Goal: Contribute content: Contribute content

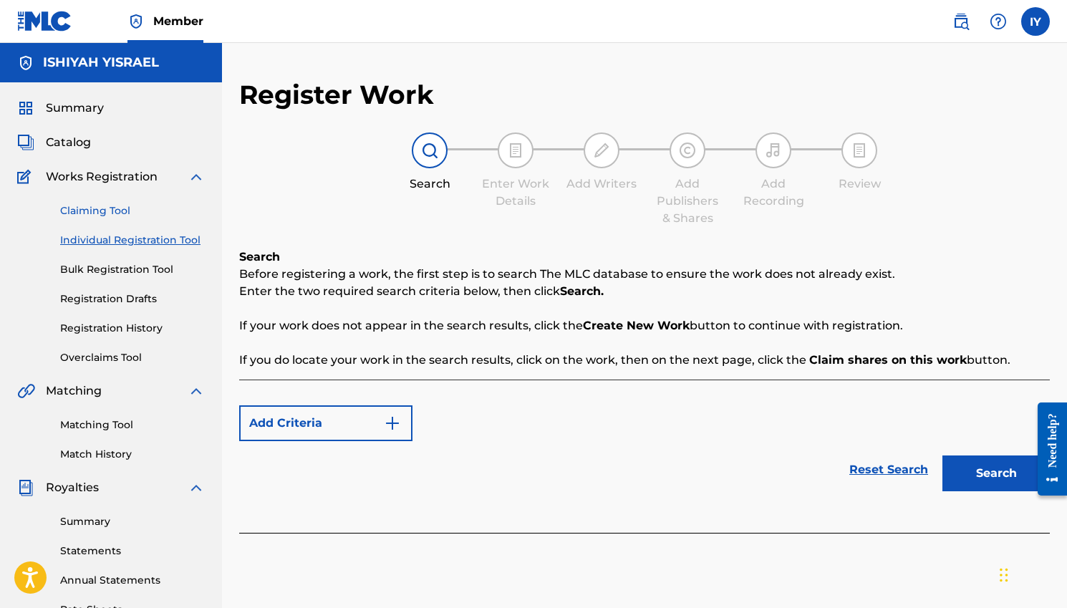
click at [110, 207] on link "Claiming Tool" at bounding box center [132, 210] width 145 height 15
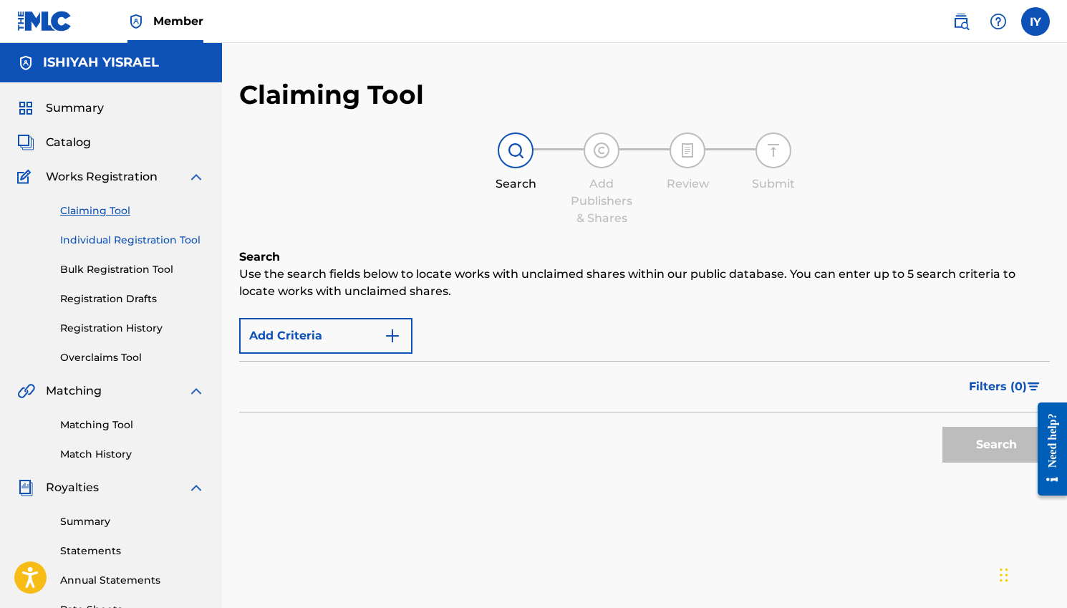
click at [117, 241] on link "Individual Registration Tool" at bounding box center [132, 240] width 145 height 15
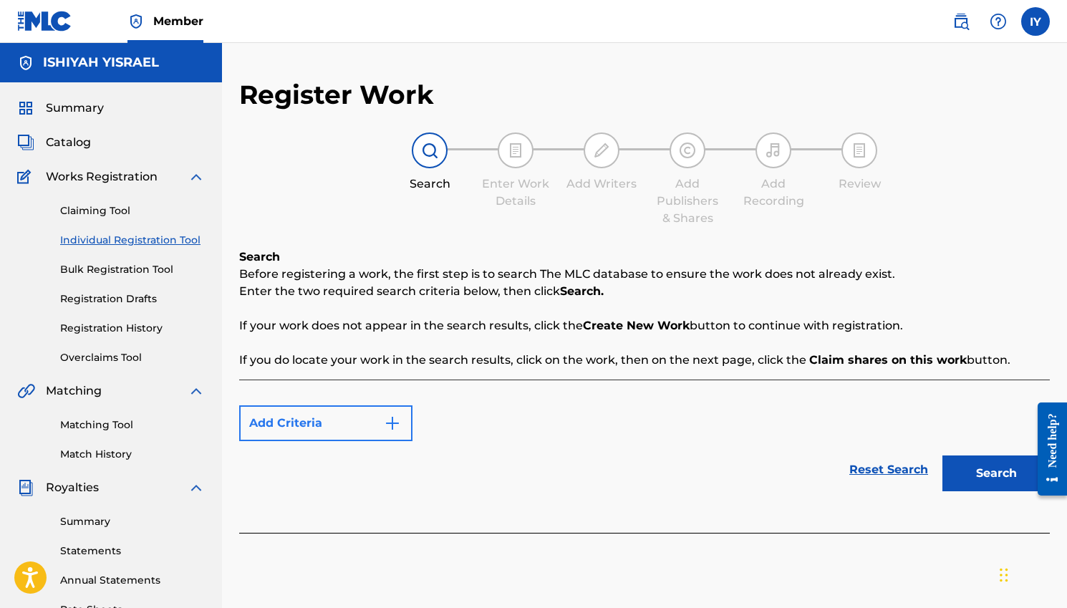
click at [372, 426] on button "Add Criteria" at bounding box center [325, 423] width 173 height 36
click at [390, 425] on img "Search Form" at bounding box center [392, 423] width 17 height 17
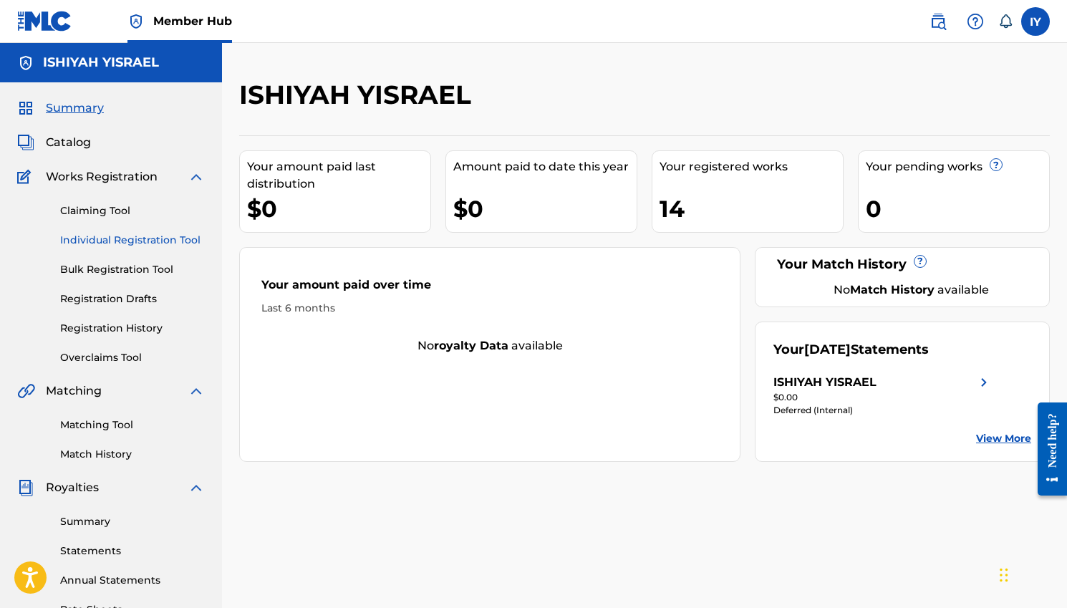
click at [145, 242] on link "Individual Registration Tool" at bounding box center [132, 240] width 145 height 15
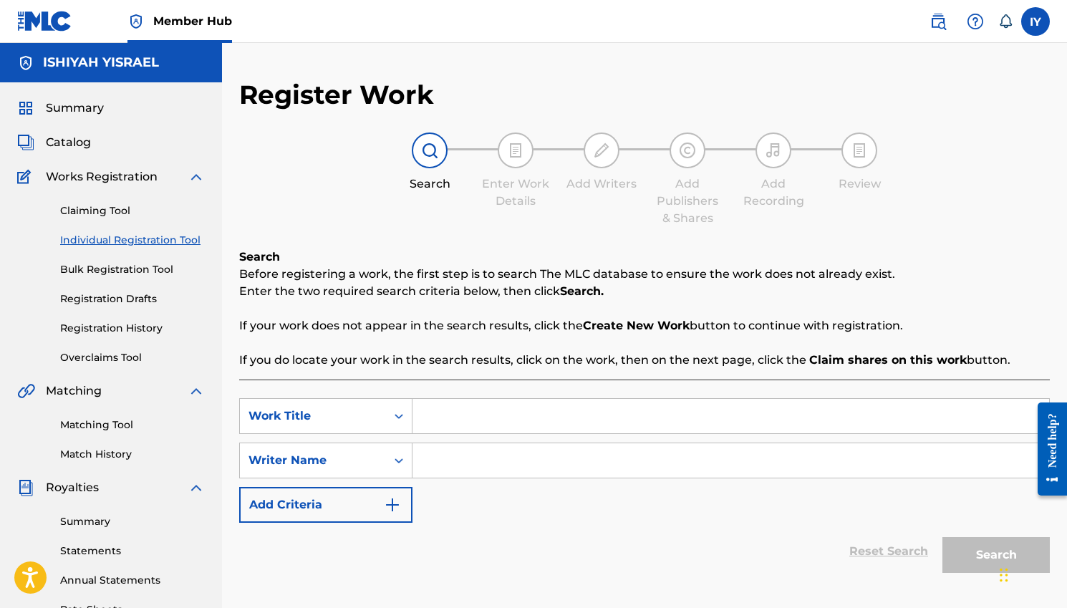
click at [431, 413] on input "Search Form" at bounding box center [731, 416] width 637 height 34
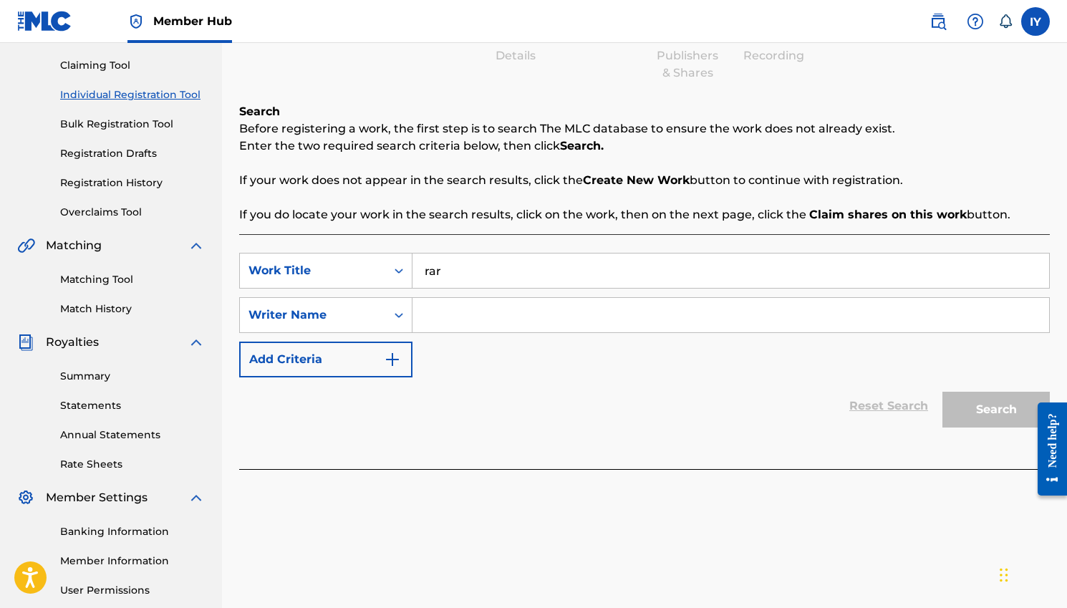
scroll to position [145, 0]
type input "H"
drag, startPoint x: 411, startPoint y: 245, endPoint x: 443, endPoint y: 272, distance: 42.2
click at [443, 272] on input "Search Form" at bounding box center [731, 271] width 637 height 34
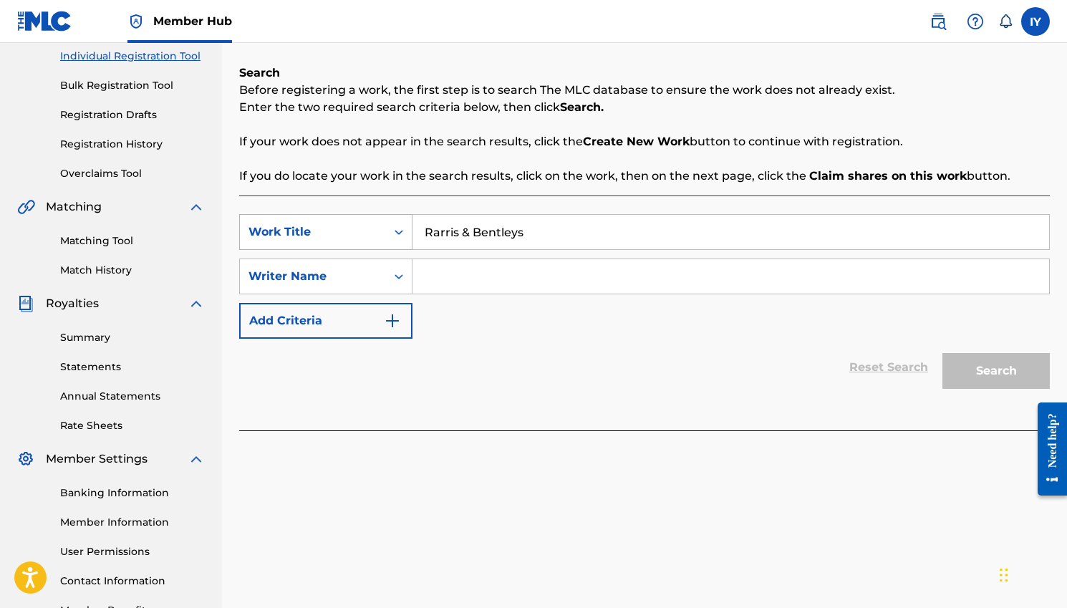
scroll to position [183, 0]
type input "Rarris & Bentleys"
click at [474, 276] on input "Search Form" at bounding box center [731, 277] width 637 height 34
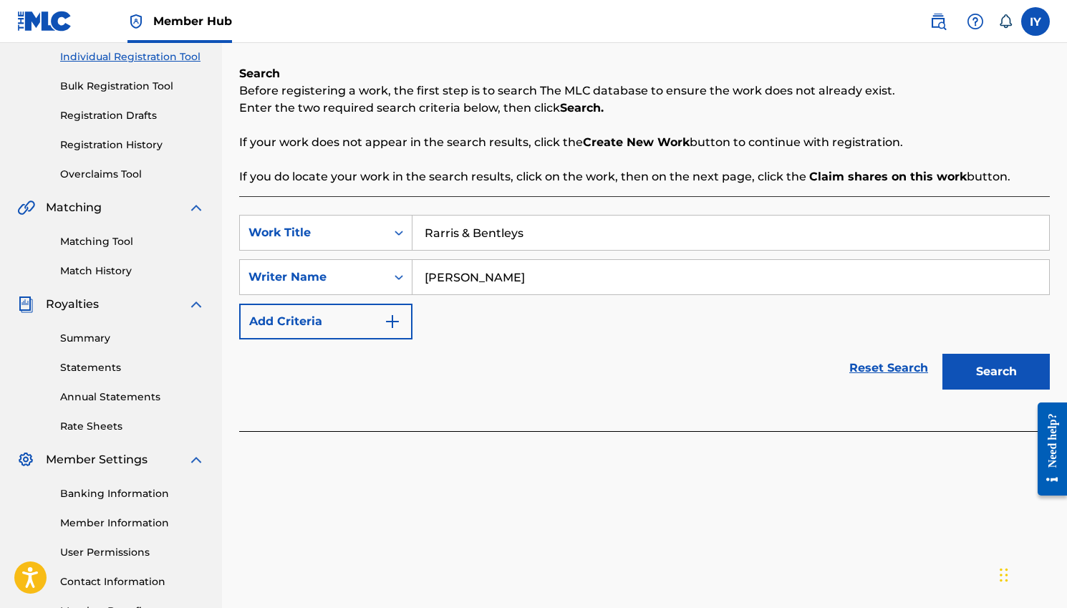
type input "Ishiyah Yisrael"
drag, startPoint x: 454, startPoint y: 233, endPoint x: 600, endPoint y: 360, distance: 193.5
click at [600, 360] on div "Reset Search Search" at bounding box center [644, 368] width 811 height 57
click at [1002, 370] on button "Search" at bounding box center [996, 372] width 107 height 36
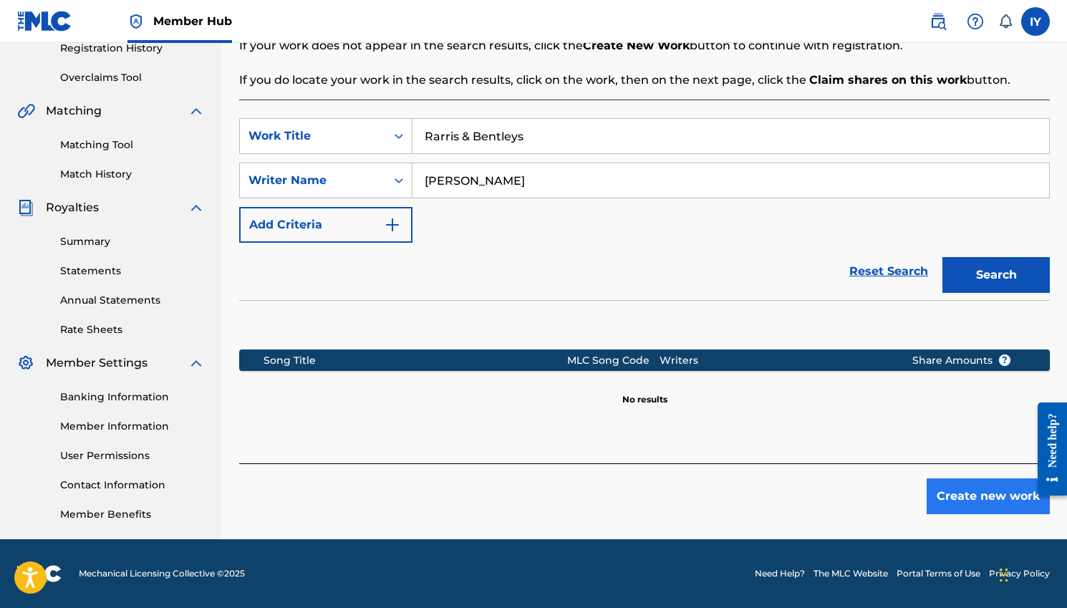
scroll to position [280, 0]
click at [981, 493] on button "Create new work" at bounding box center [988, 496] width 123 height 36
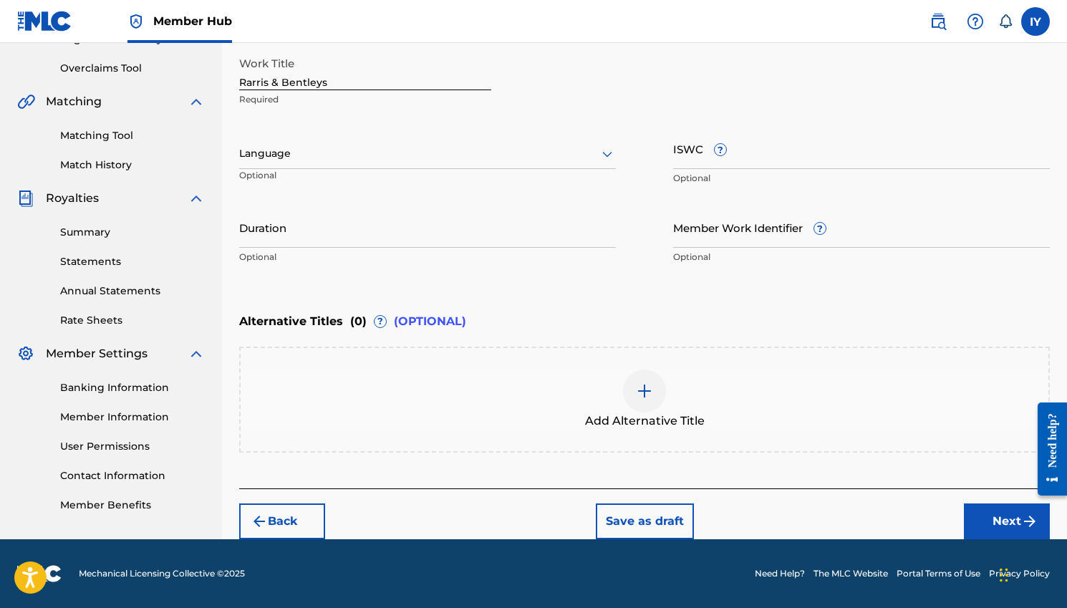
scroll to position [289, 0]
click at [994, 516] on button "Next" at bounding box center [1007, 522] width 86 height 36
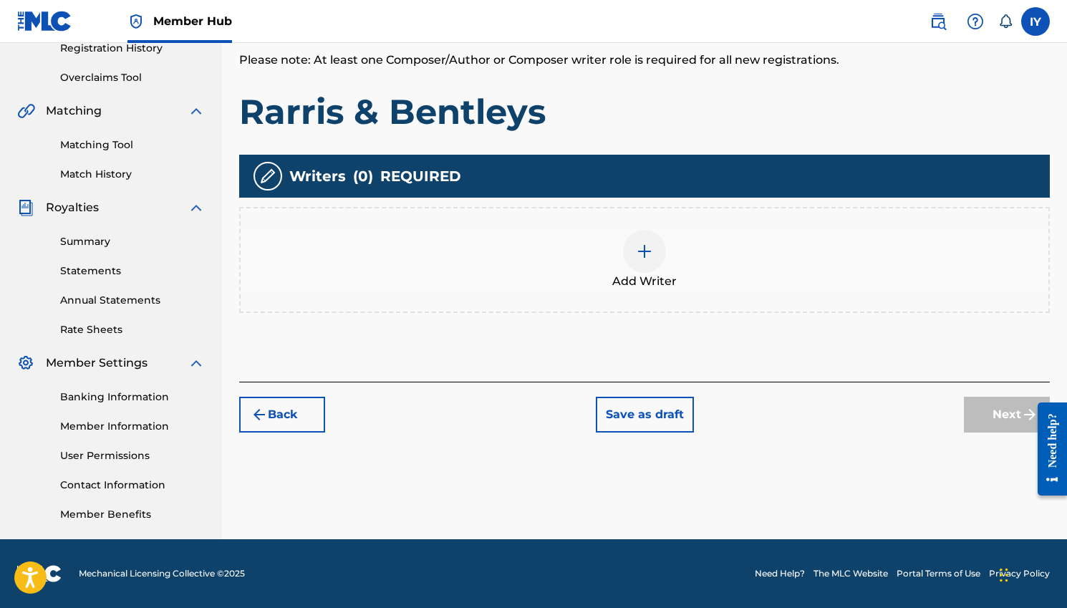
click at [650, 249] on img at bounding box center [644, 251] width 17 height 17
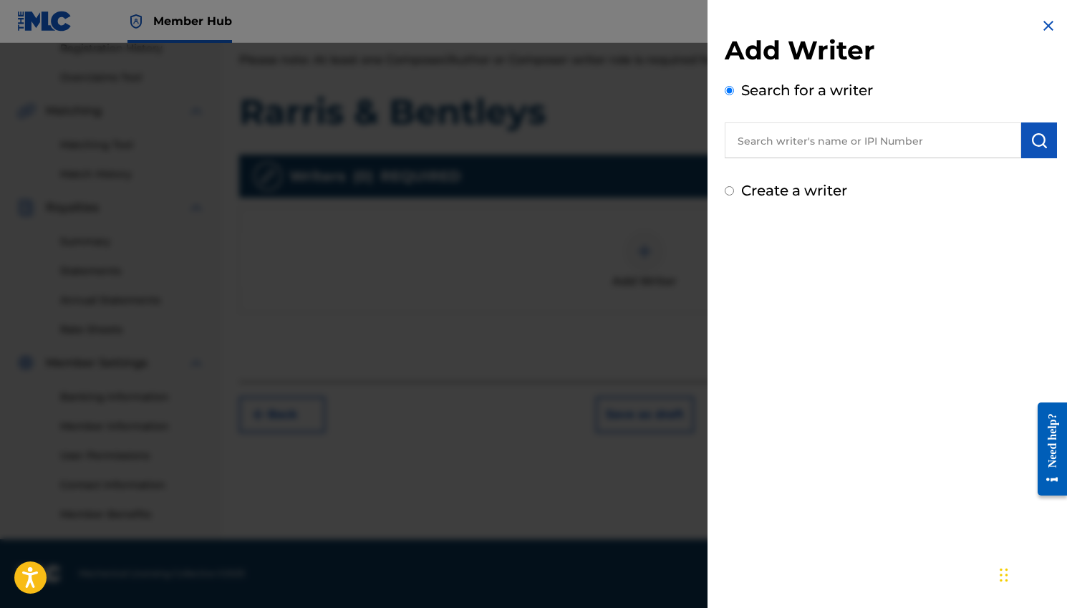
click at [867, 145] on input "text" at bounding box center [873, 140] width 297 height 36
click at [1025, 145] on button "submit" at bounding box center [1039, 140] width 36 height 36
click at [953, 144] on input "text" at bounding box center [873, 140] width 297 height 36
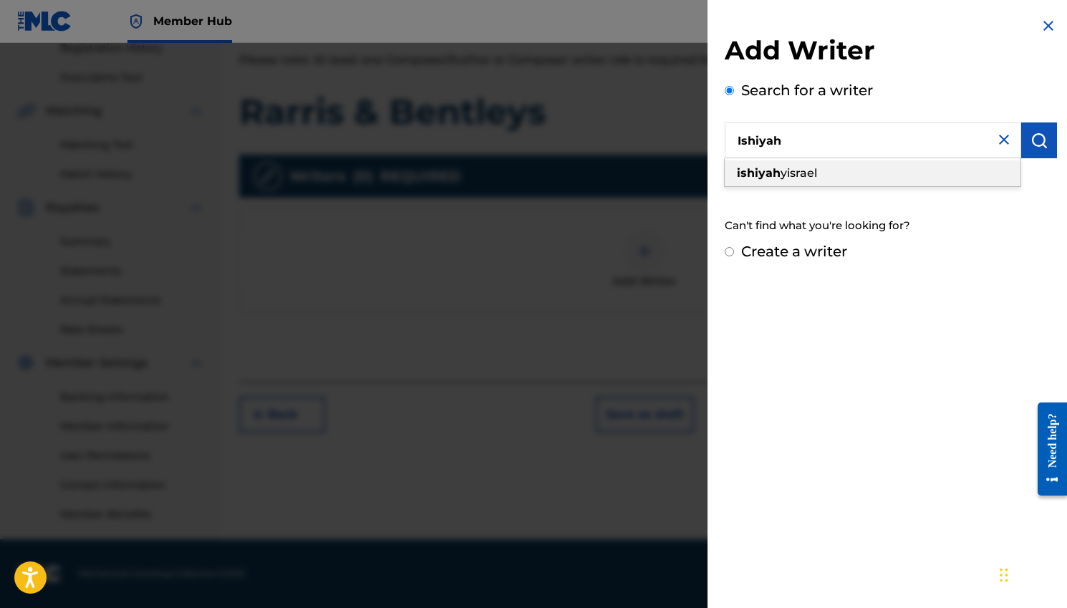
click at [862, 173] on div "ishiyah yisrael" at bounding box center [873, 173] width 296 height 26
type input "ishiyah yisrael"
drag, startPoint x: 780, startPoint y: 143, endPoint x: 616, endPoint y: 132, distance: 164.4
click at [613, 132] on div "Add Writer Search for a writer ishiyah yisrael Not found Can't find what you're…" at bounding box center [533, 325] width 1067 height 565
click at [998, 143] on img at bounding box center [1004, 139] width 17 height 17
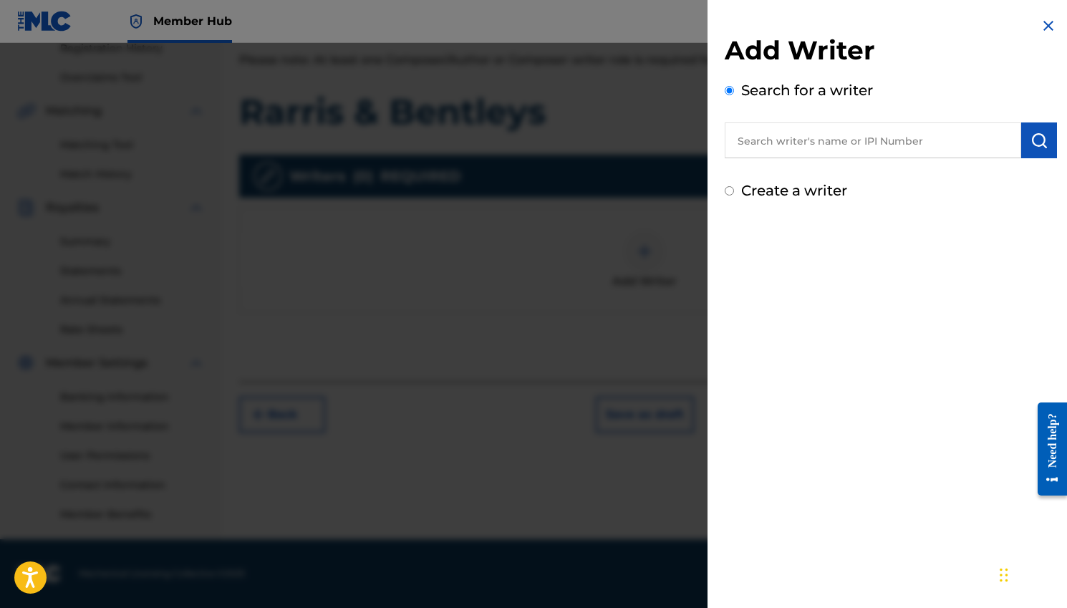
click at [950, 143] on input "text" at bounding box center [873, 140] width 297 height 36
paste input "01282449340"
type input "01282449340"
click at [1034, 133] on img "submit" at bounding box center [1039, 140] width 17 height 17
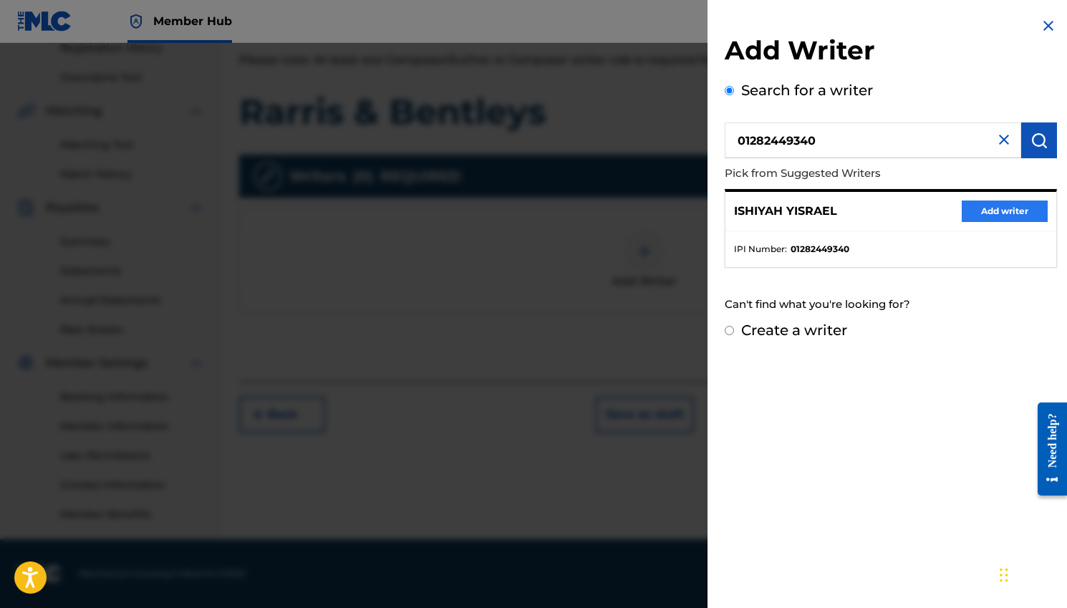
click at [998, 210] on button "Add writer" at bounding box center [1005, 211] width 86 height 21
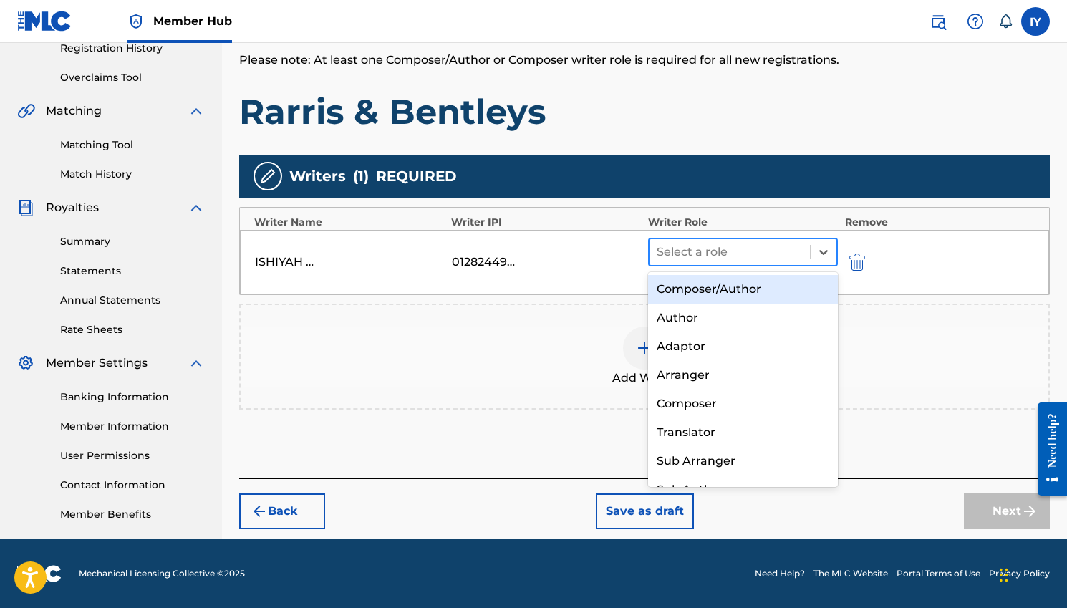
click at [837, 256] on div "Select a role" at bounding box center [743, 252] width 190 height 29
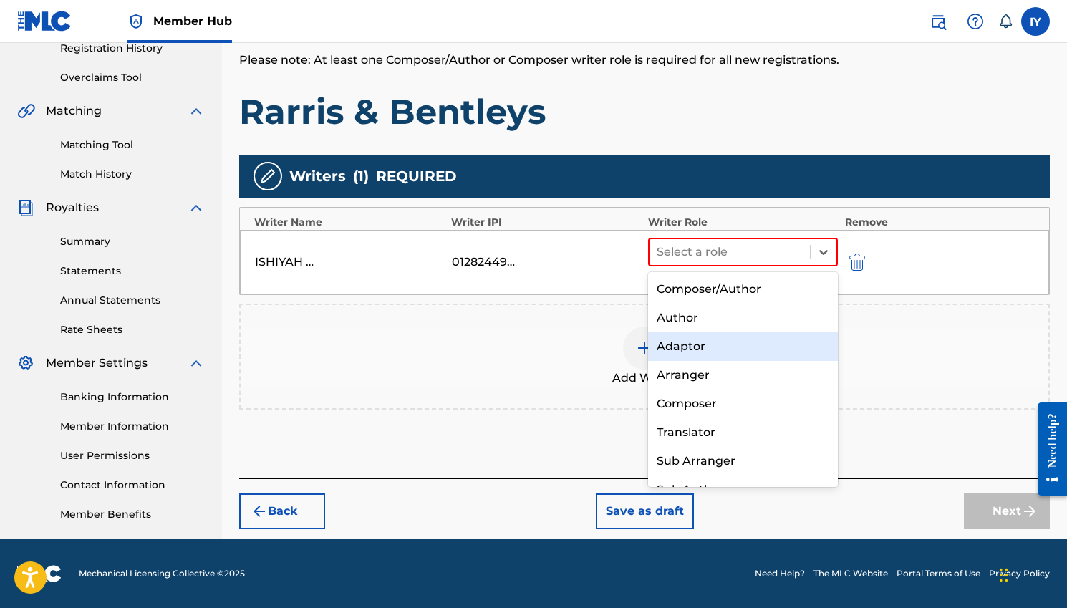
scroll to position [20, 0]
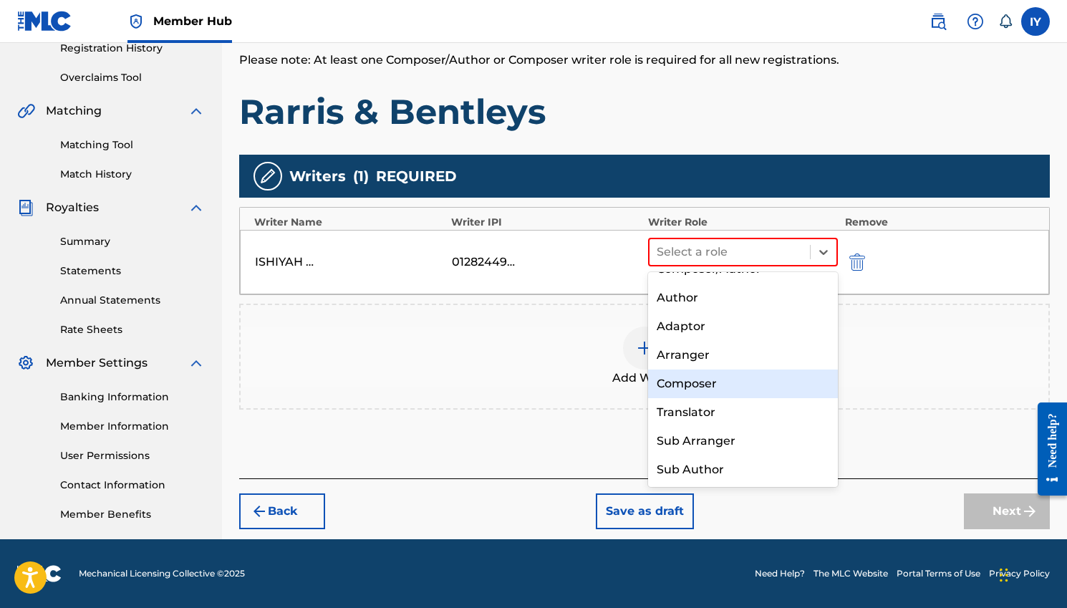
click at [721, 390] on div "Composer" at bounding box center [743, 384] width 190 height 29
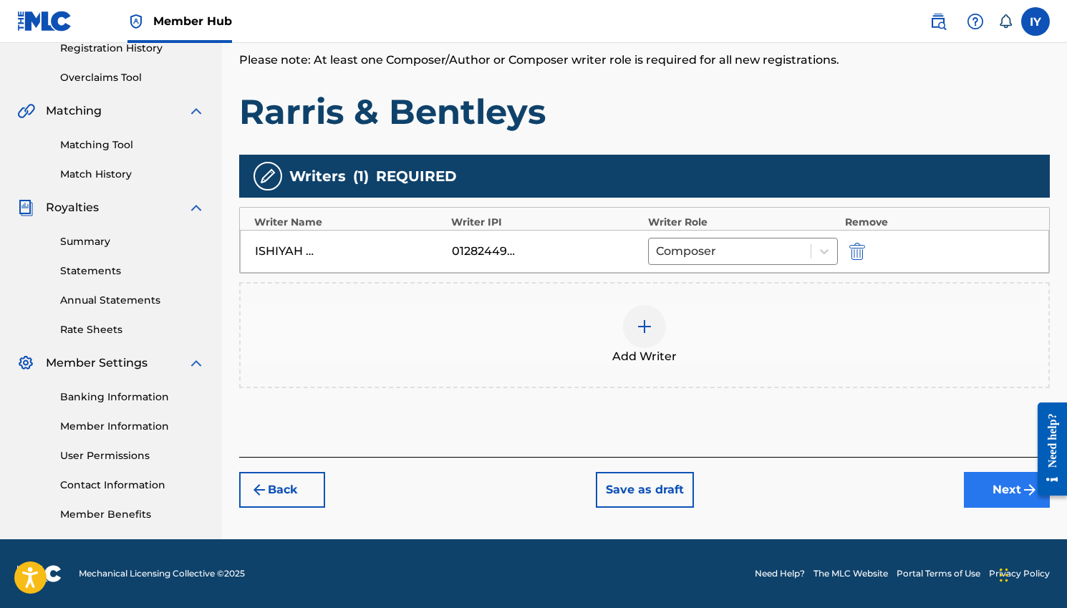
click at [1003, 486] on button "Next" at bounding box center [1007, 490] width 86 height 36
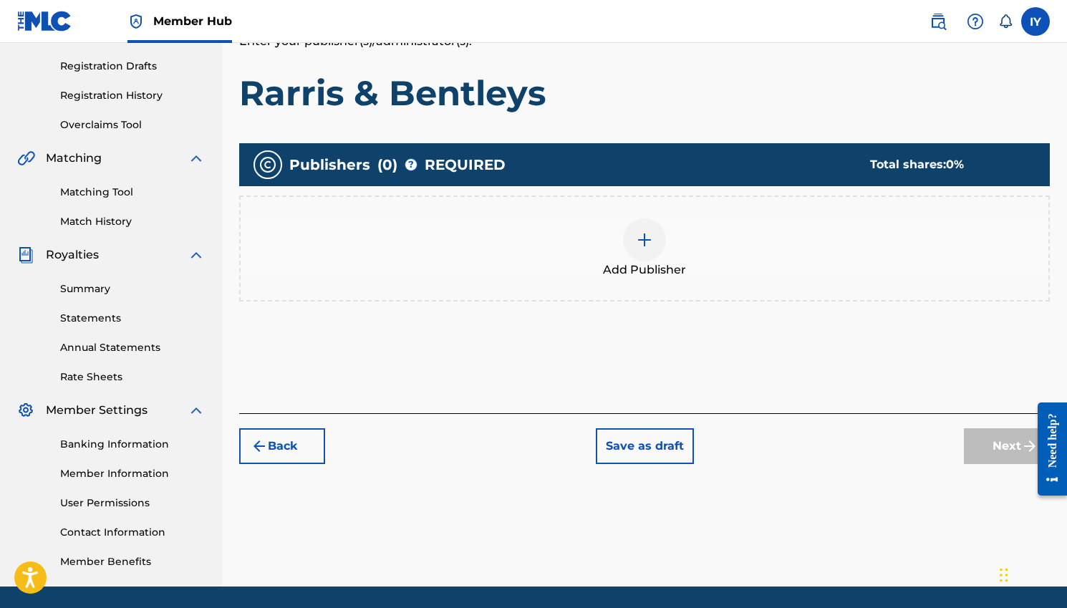
scroll to position [280, 0]
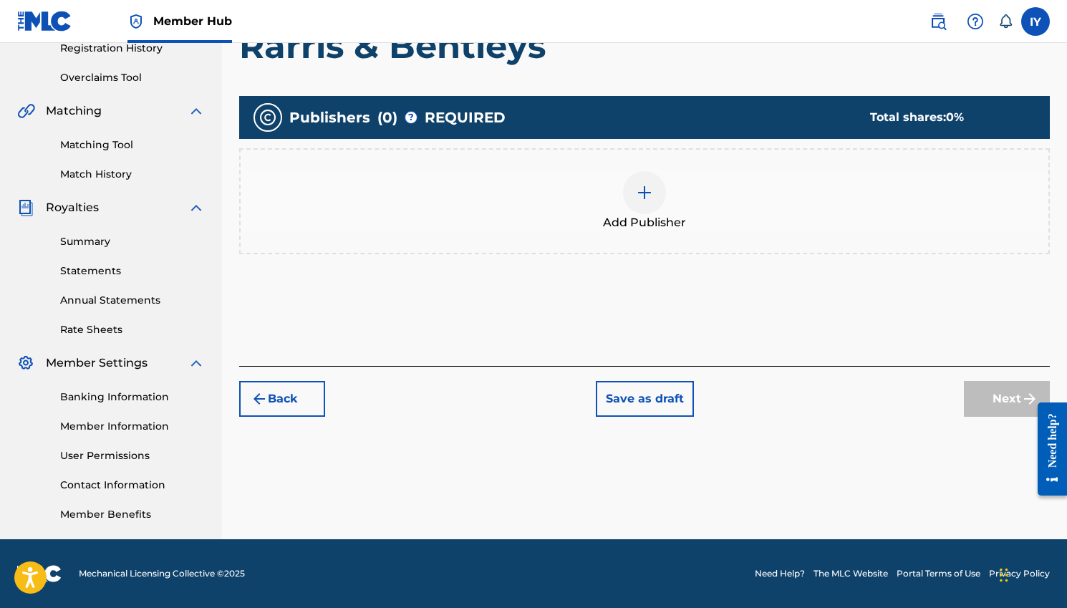
click at [654, 195] on div at bounding box center [644, 192] width 43 height 43
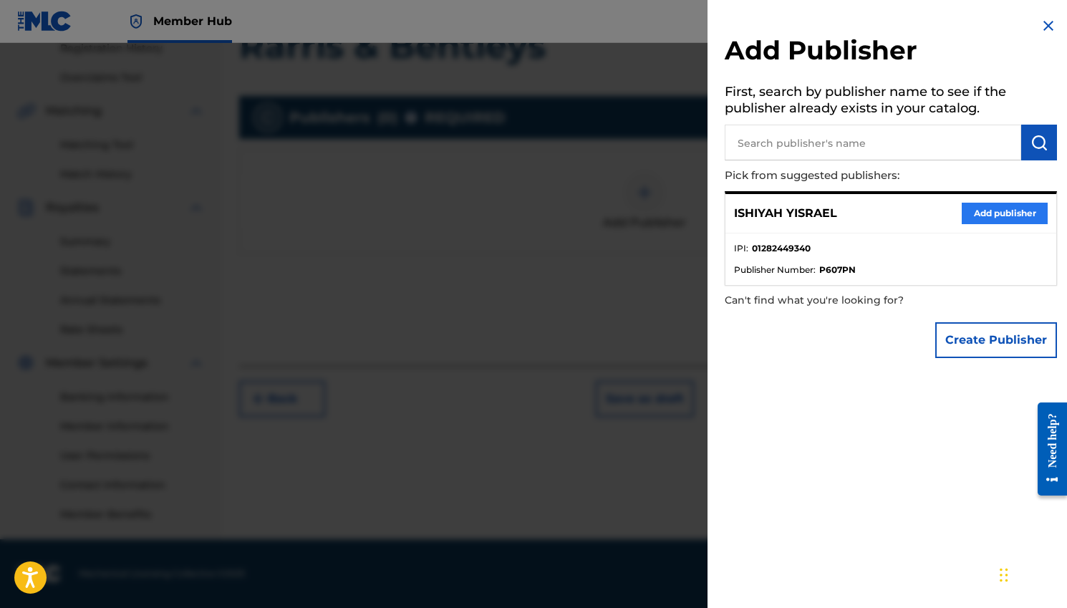
click at [991, 211] on button "Add publisher" at bounding box center [1005, 213] width 86 height 21
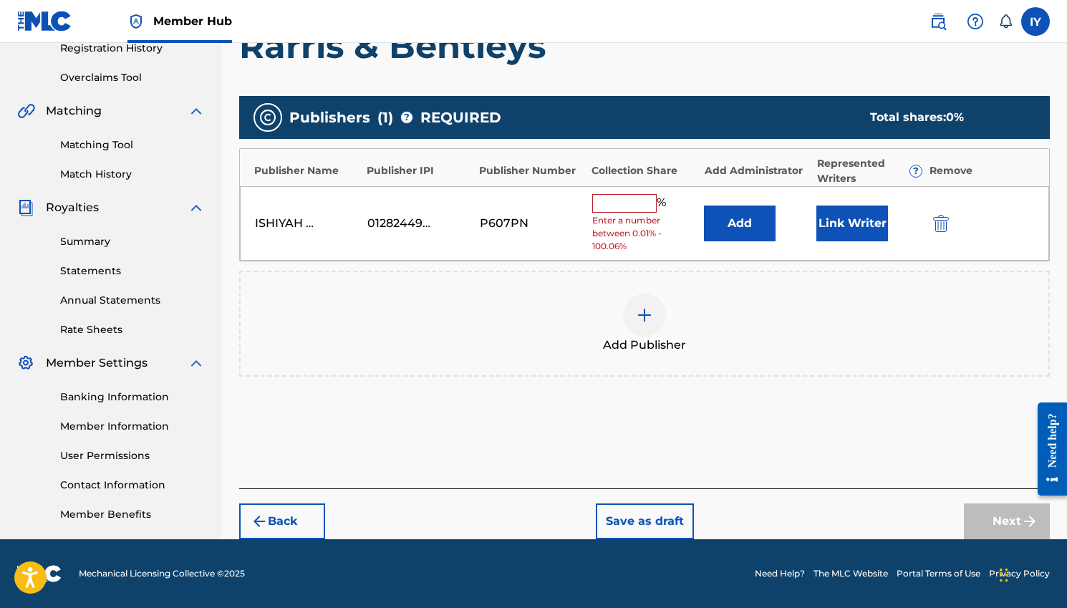
click at [628, 197] on input "text" at bounding box center [624, 203] width 64 height 19
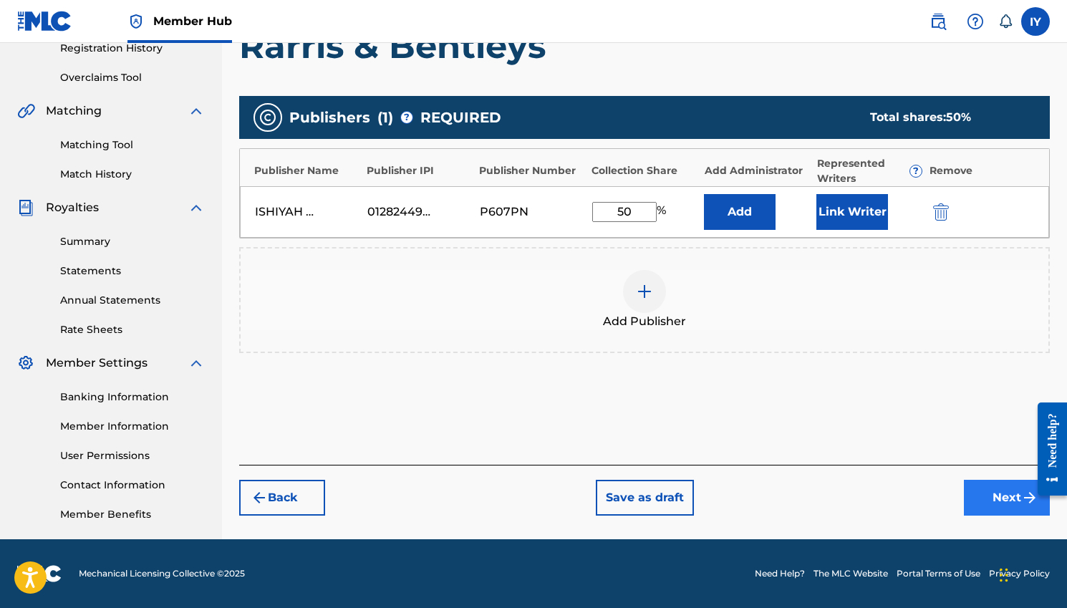
type input "50"
click at [998, 501] on button "Next" at bounding box center [1007, 498] width 86 height 36
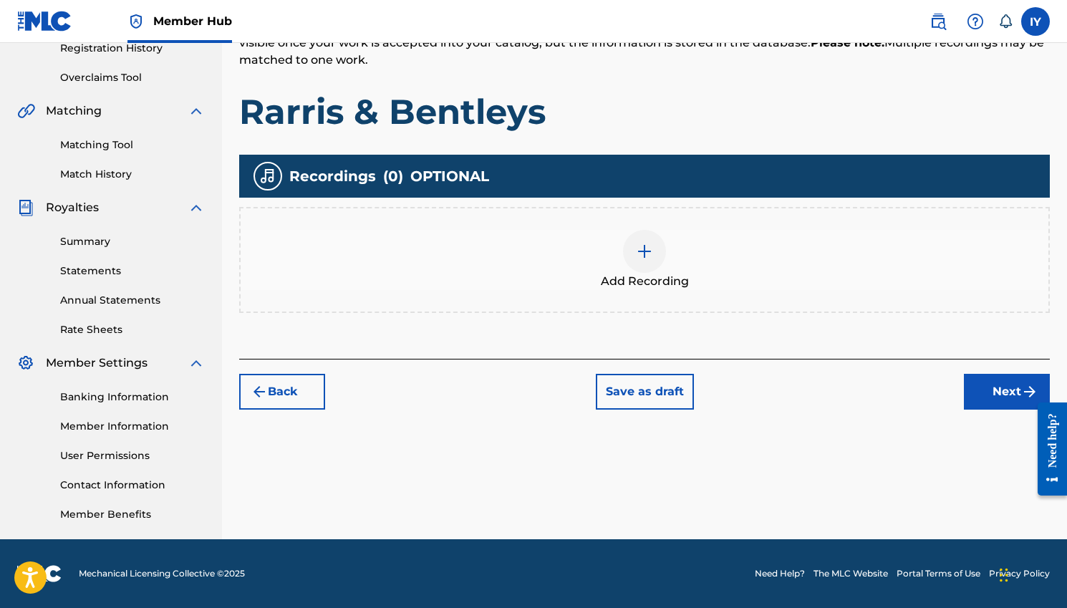
click at [642, 255] on img at bounding box center [644, 251] width 17 height 17
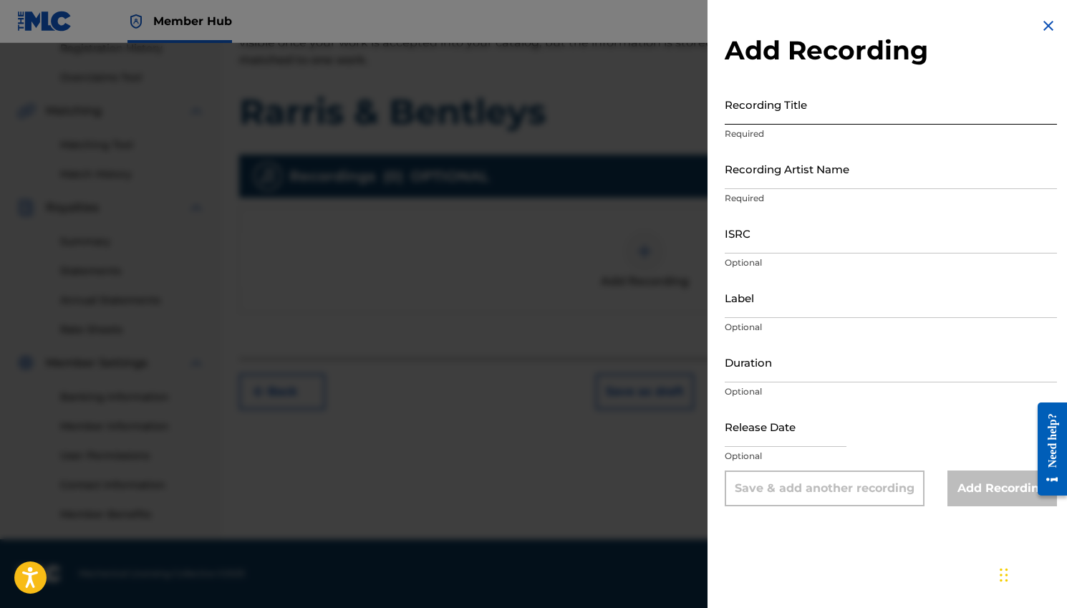
click at [800, 120] on input "Recording Title" at bounding box center [891, 104] width 332 height 41
click at [537, 260] on div at bounding box center [533, 347] width 1067 height 608
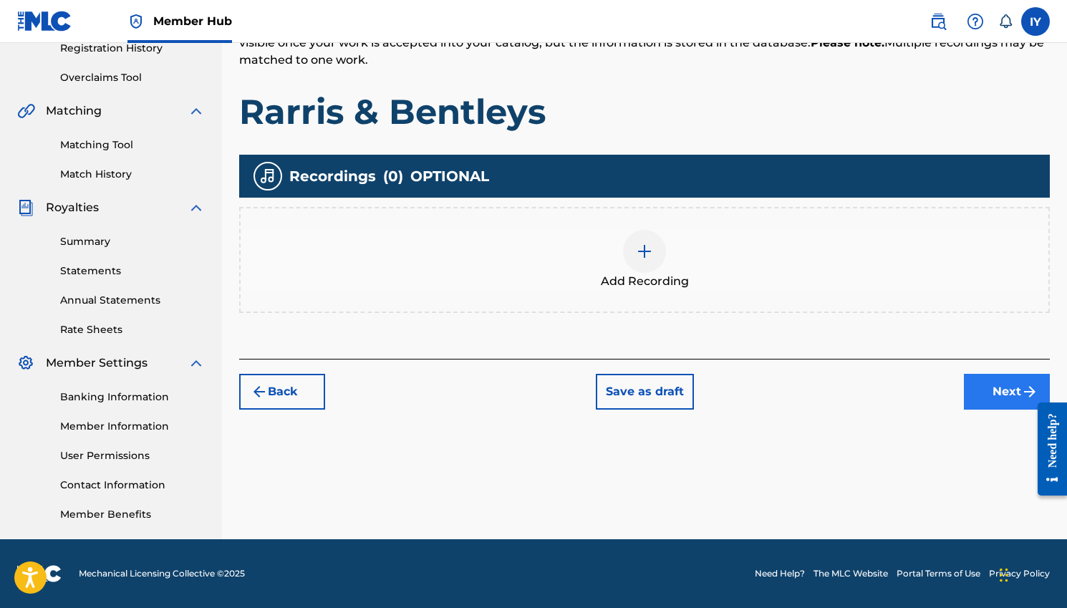
click at [1015, 395] on button "Next" at bounding box center [1007, 392] width 86 height 36
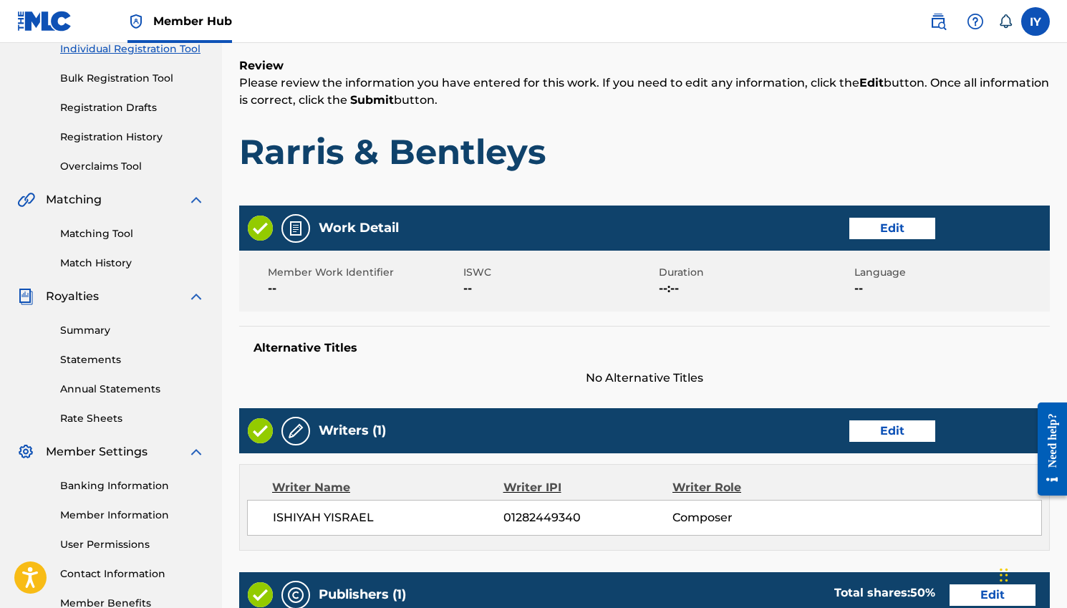
scroll to position [136, 0]
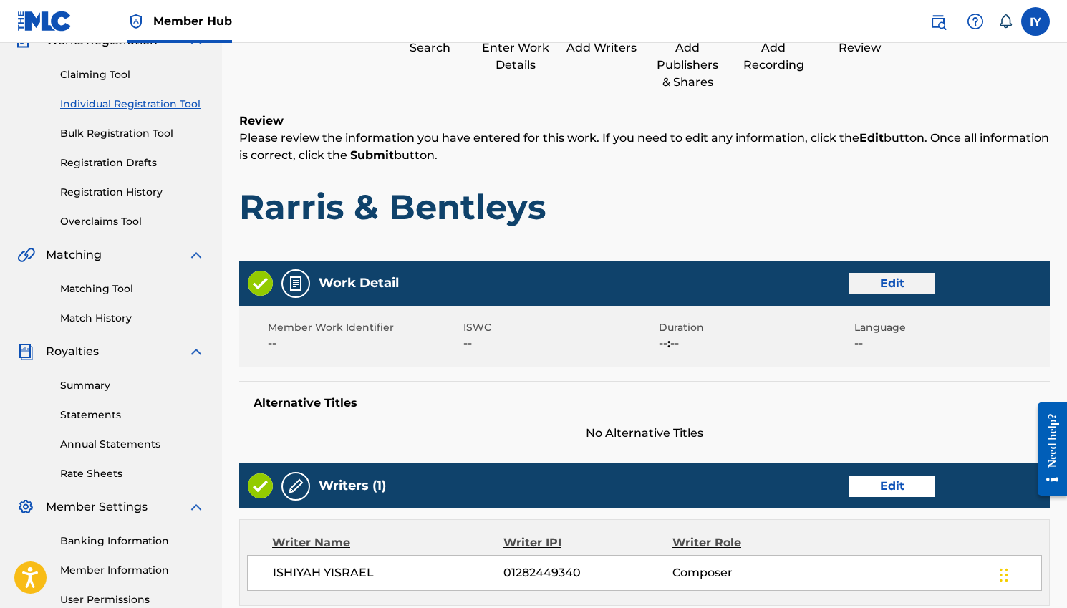
click at [882, 281] on button "Edit" at bounding box center [892, 283] width 86 height 21
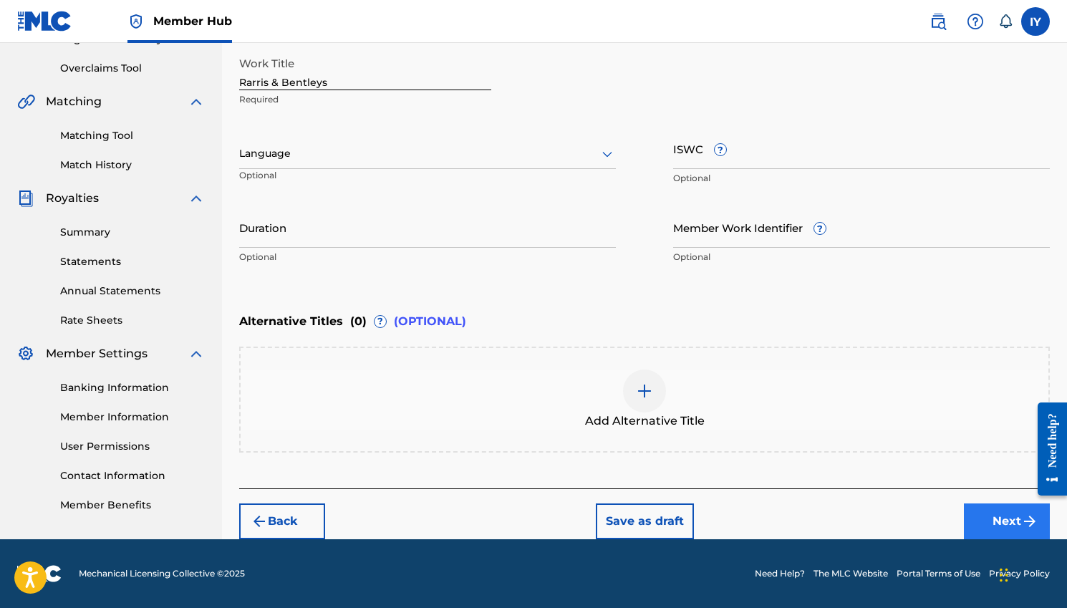
click at [996, 518] on button "Next" at bounding box center [1007, 522] width 86 height 36
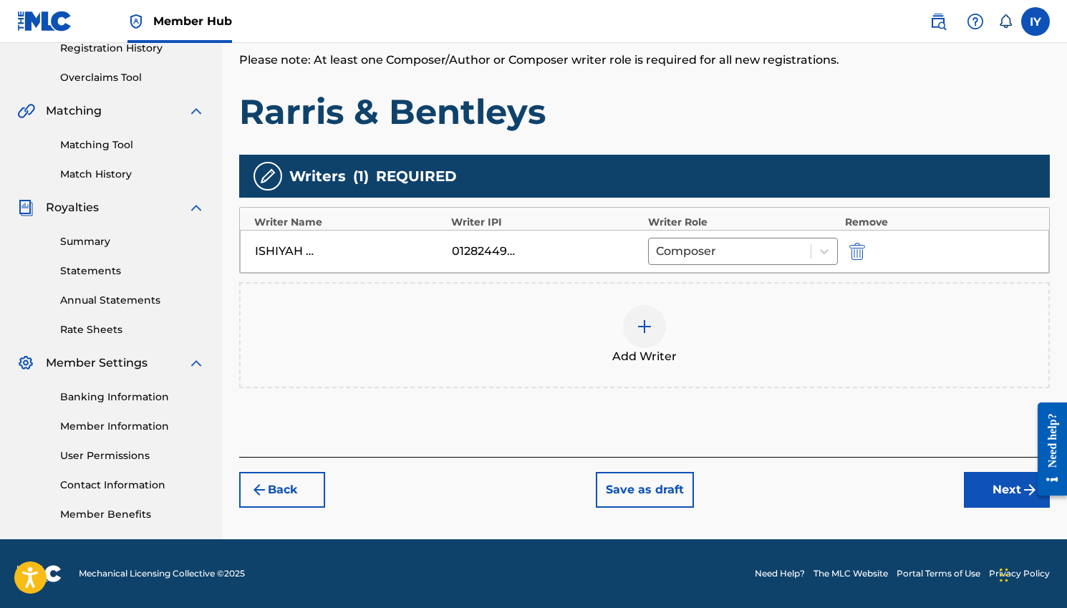
scroll to position [280, 0]
click at [1007, 490] on button "Next" at bounding box center [1007, 490] width 86 height 36
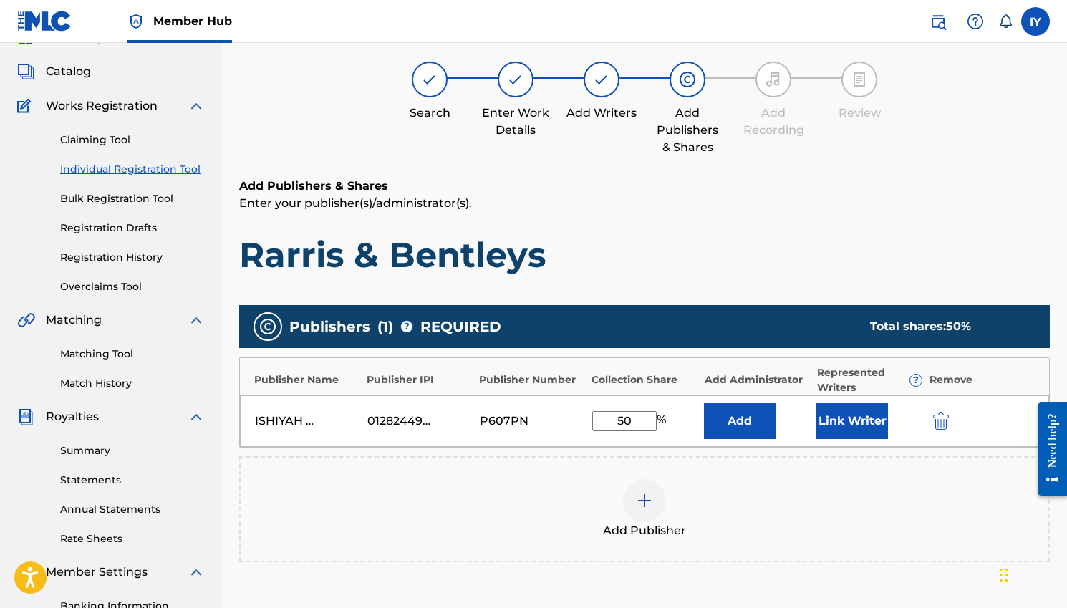
scroll to position [137, 1]
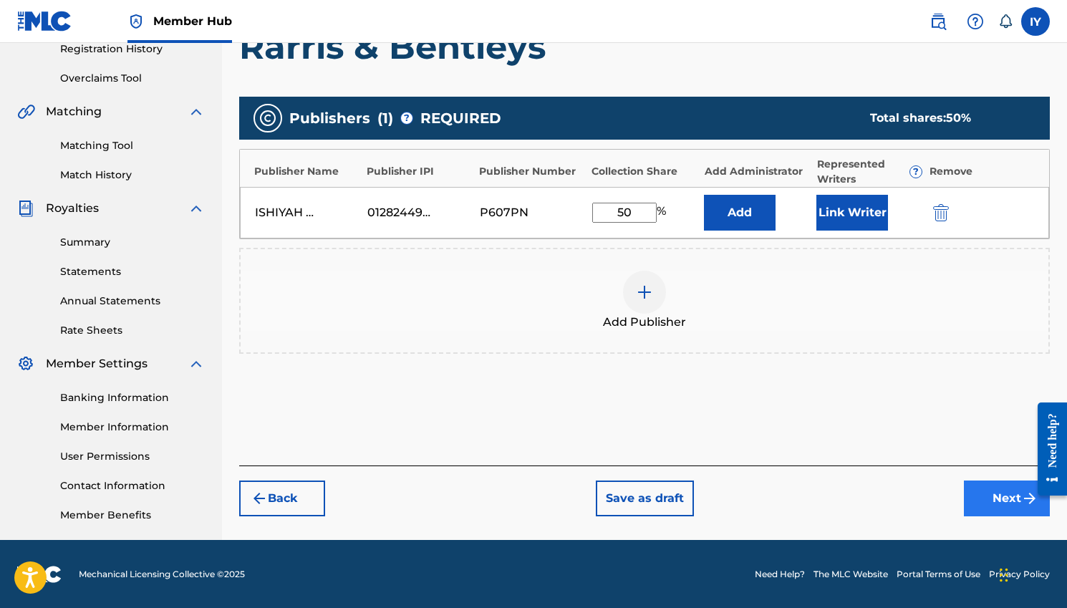
click at [1003, 489] on button "Next" at bounding box center [1007, 499] width 86 height 36
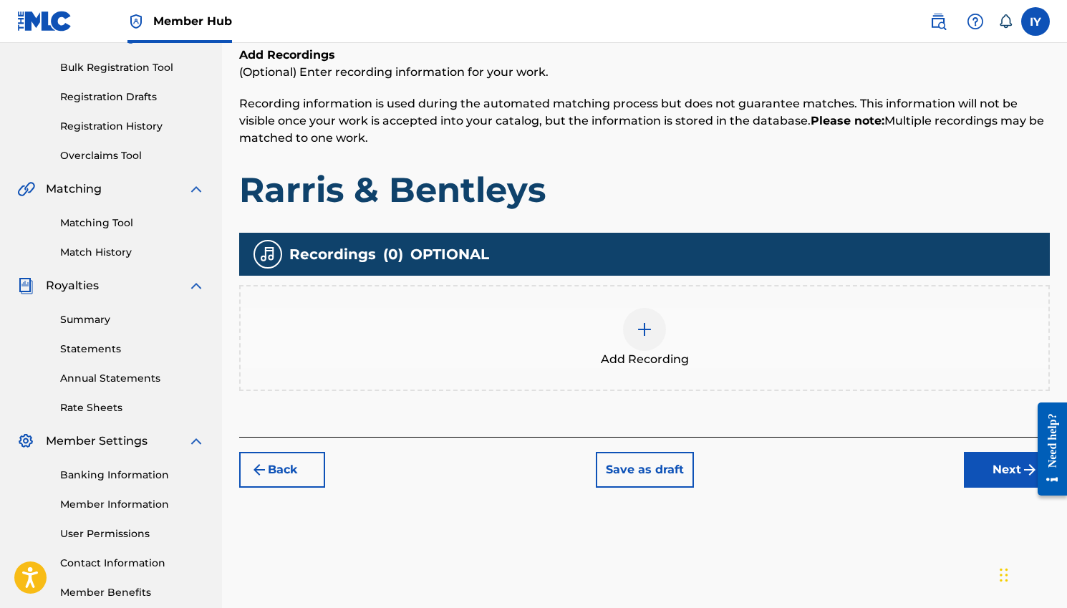
scroll to position [249, 0]
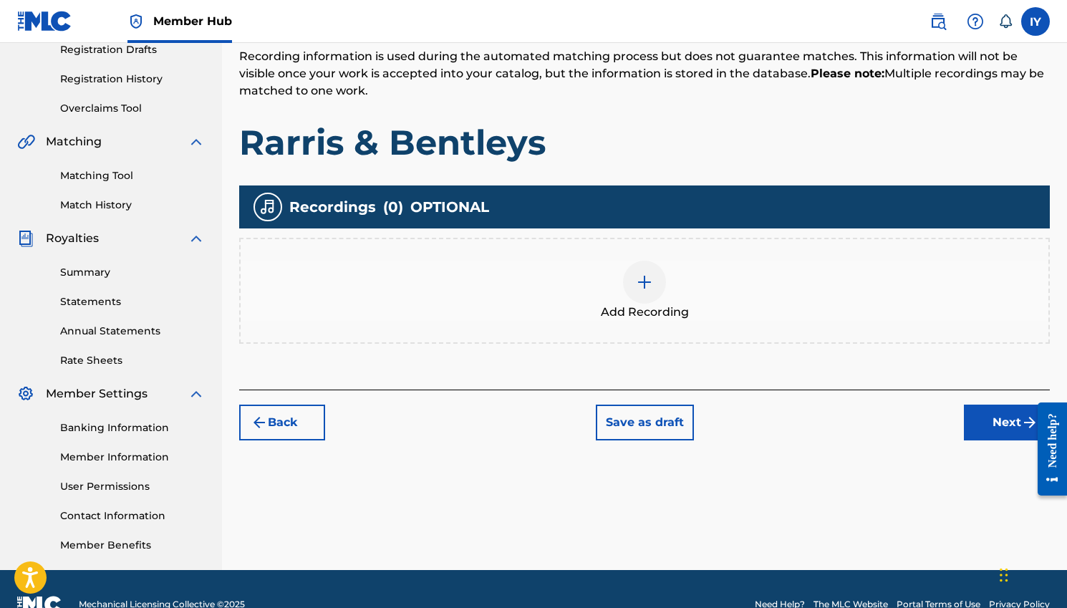
click at [648, 297] on div at bounding box center [644, 282] width 43 height 43
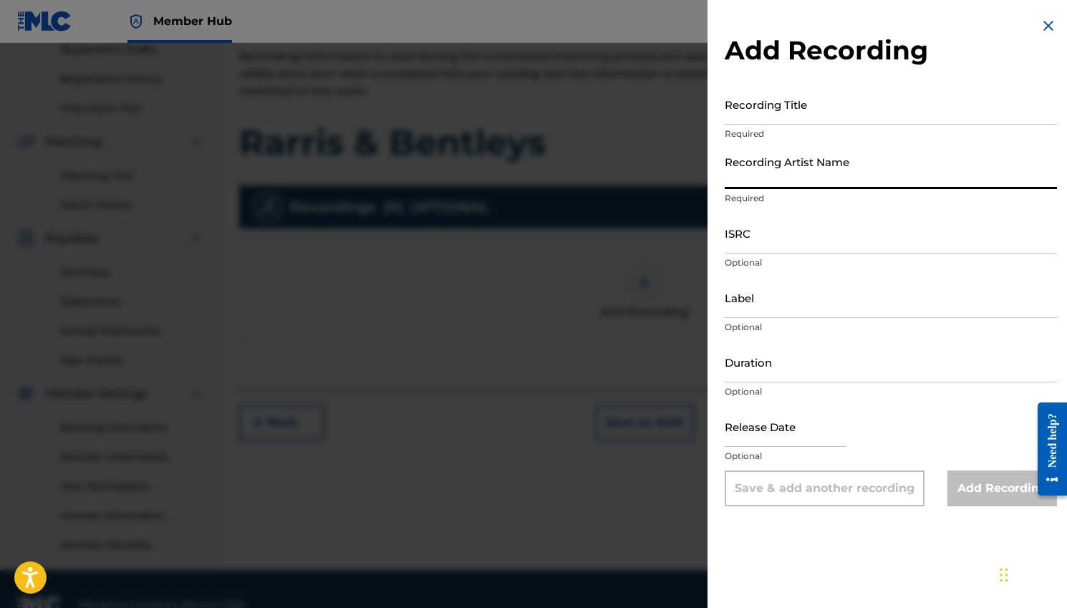
click at [774, 168] on input "Recording Artist Name" at bounding box center [891, 168] width 332 height 41
type input "Young Scooter"
click at [808, 105] on input "Recording Title" at bounding box center [891, 104] width 332 height 41
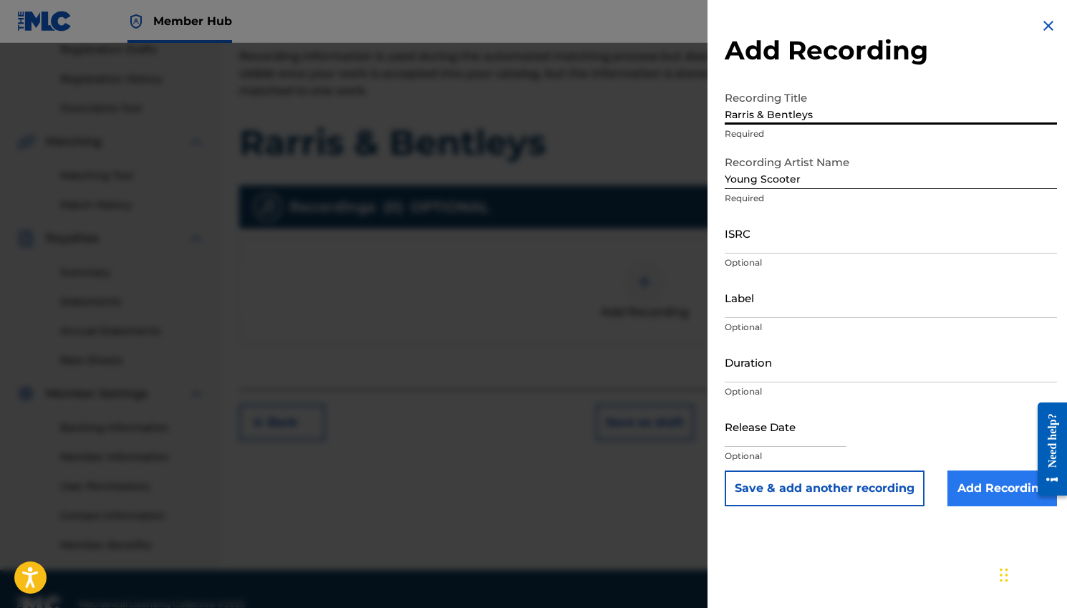
type input "Rarris & Bentleys"
click at [998, 488] on input "Add Recording" at bounding box center [1003, 489] width 110 height 36
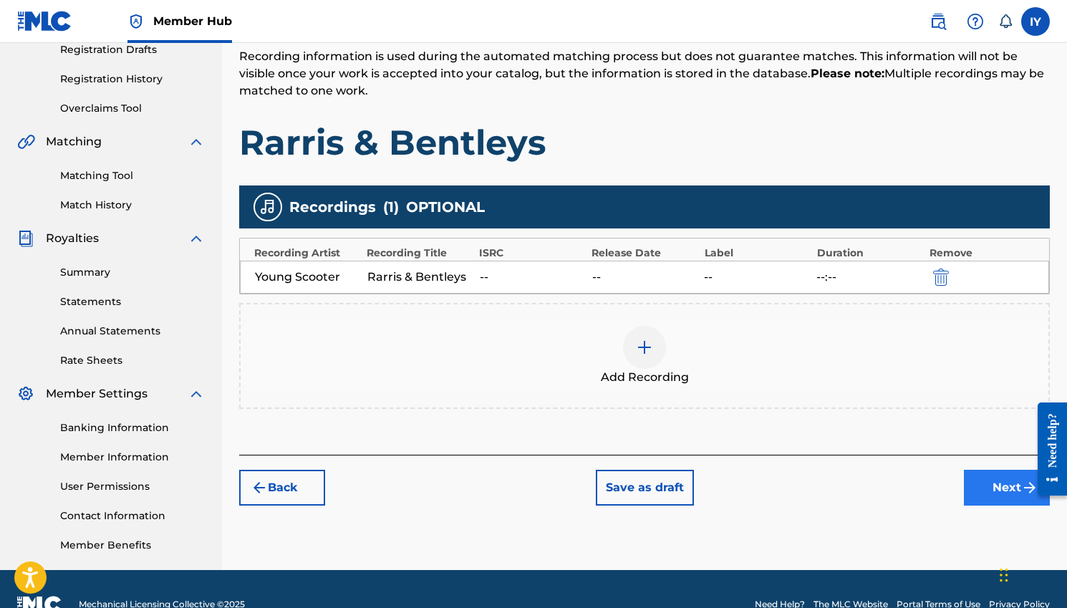
click at [1009, 486] on button "Next" at bounding box center [1007, 488] width 86 height 36
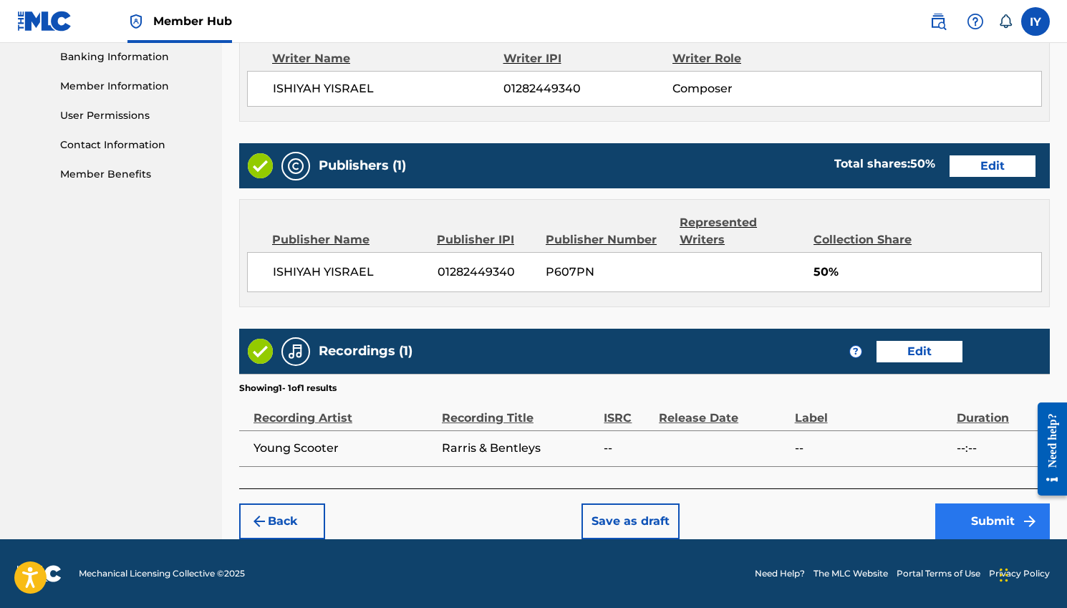
scroll to position [620, 0]
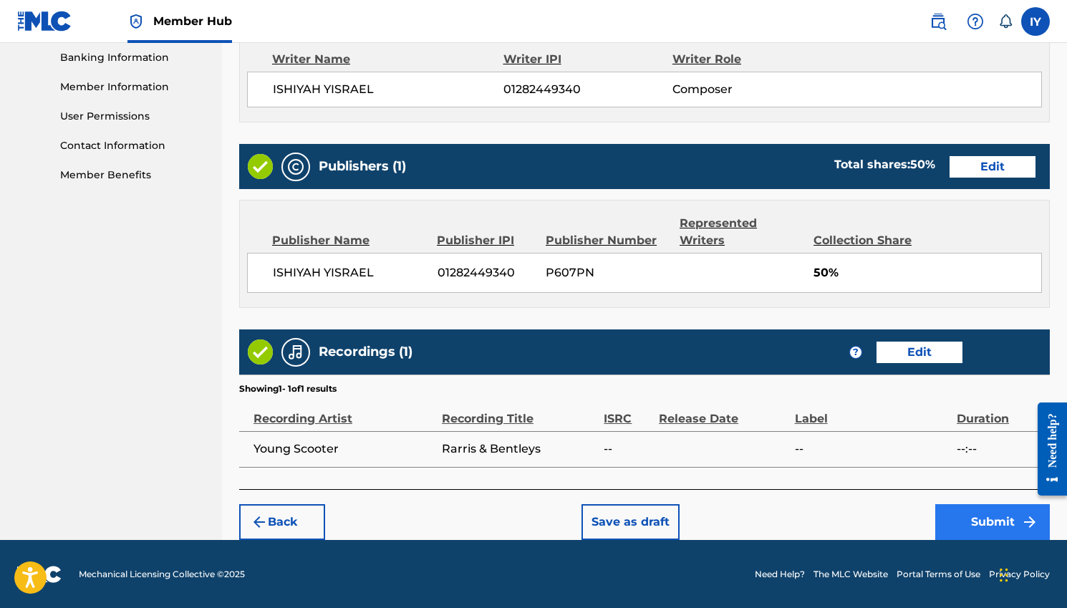
click at [1003, 521] on button "Submit" at bounding box center [992, 522] width 115 height 36
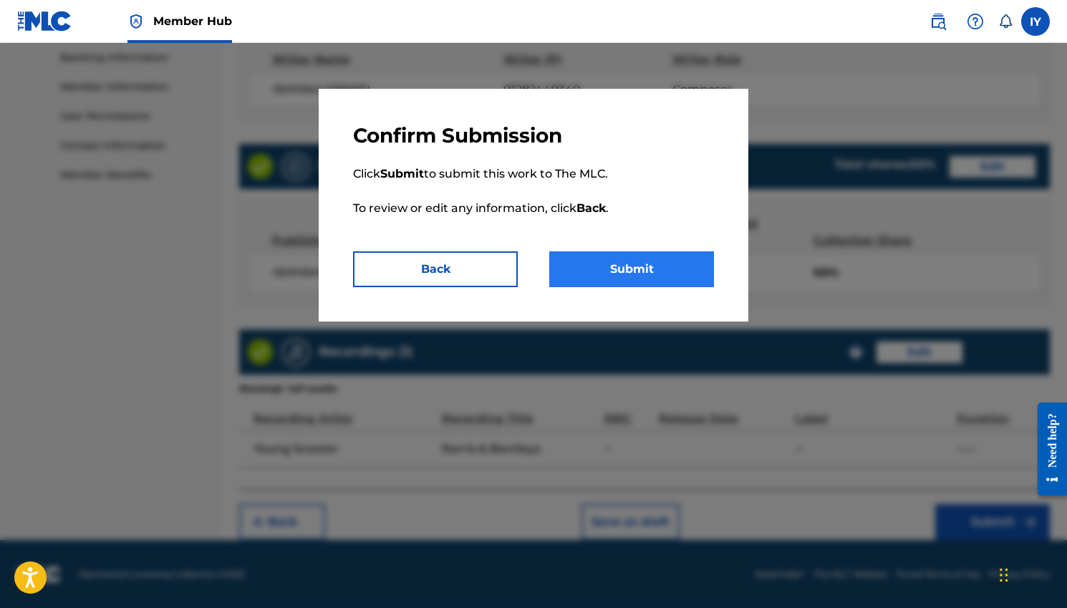
click at [659, 279] on button "Submit" at bounding box center [631, 269] width 165 height 36
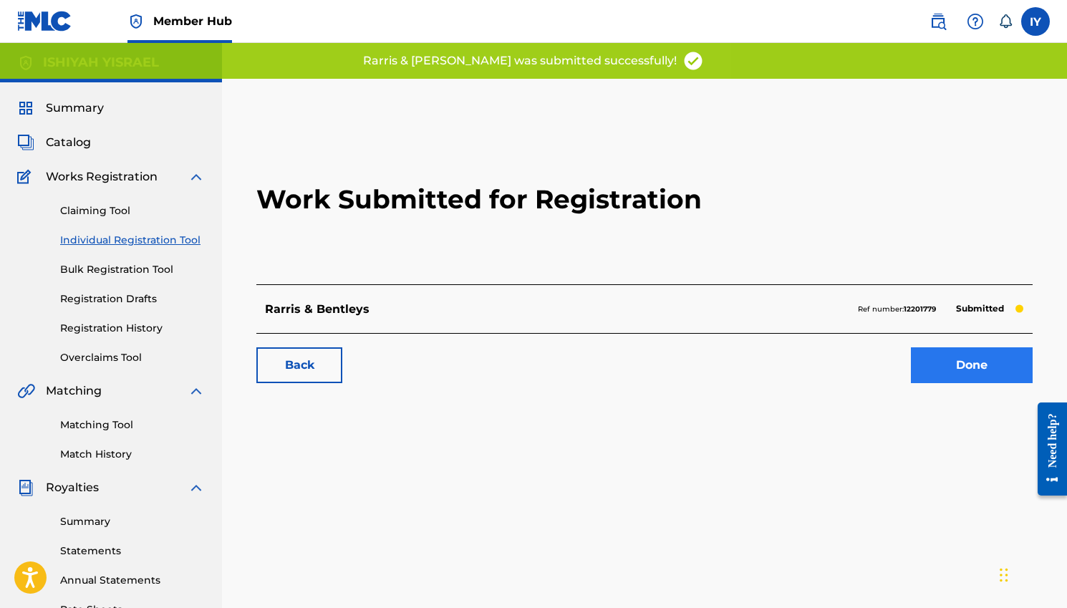
click at [969, 364] on link "Done" at bounding box center [972, 365] width 122 height 36
